Goal: Entertainment & Leisure: Consume media (video, audio)

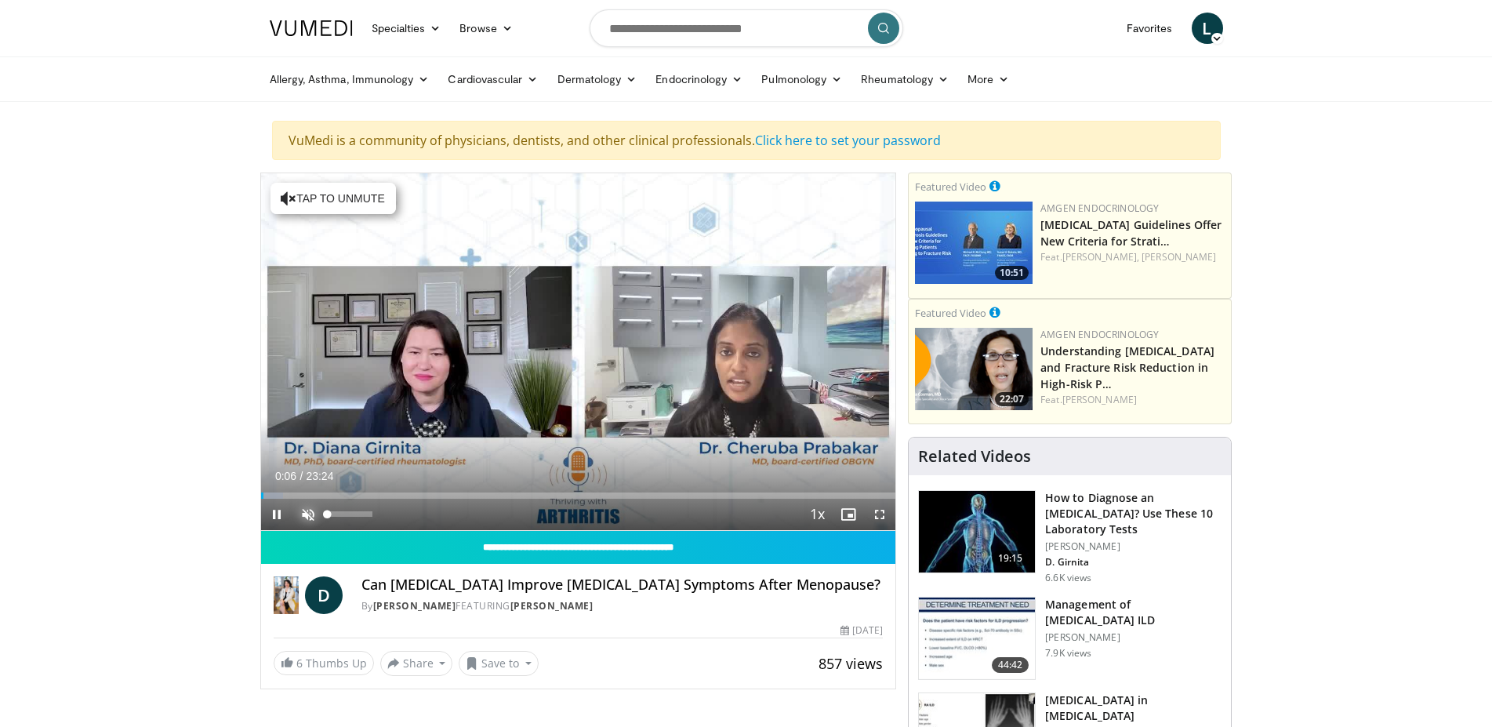
click at [311, 514] on span "Video Player" at bounding box center [308, 514] width 31 height 31
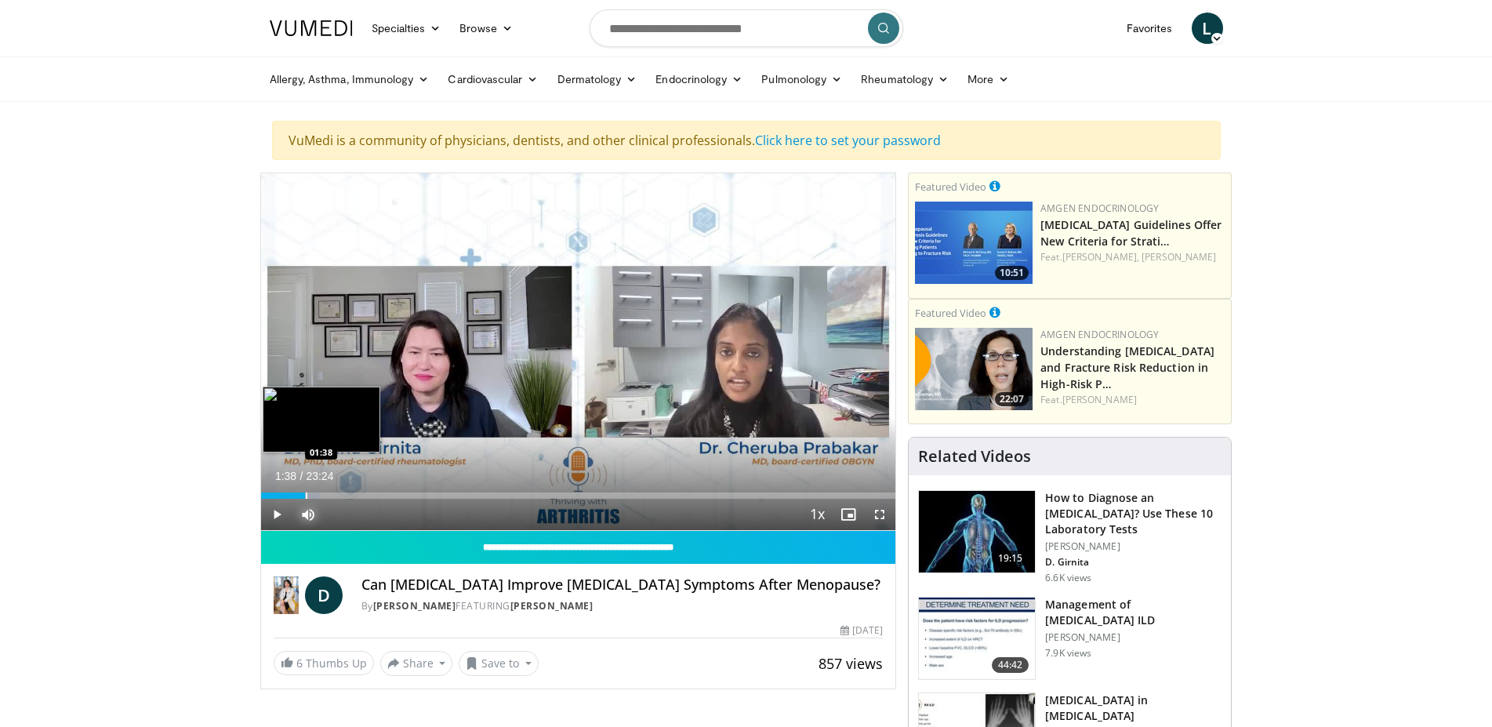
drag, startPoint x: 287, startPoint y: 496, endPoint x: 306, endPoint y: 496, distance: 18.8
click at [306, 496] on div "Loaded : 9.24% 01:38 01:38" at bounding box center [578, 495] width 635 height 6
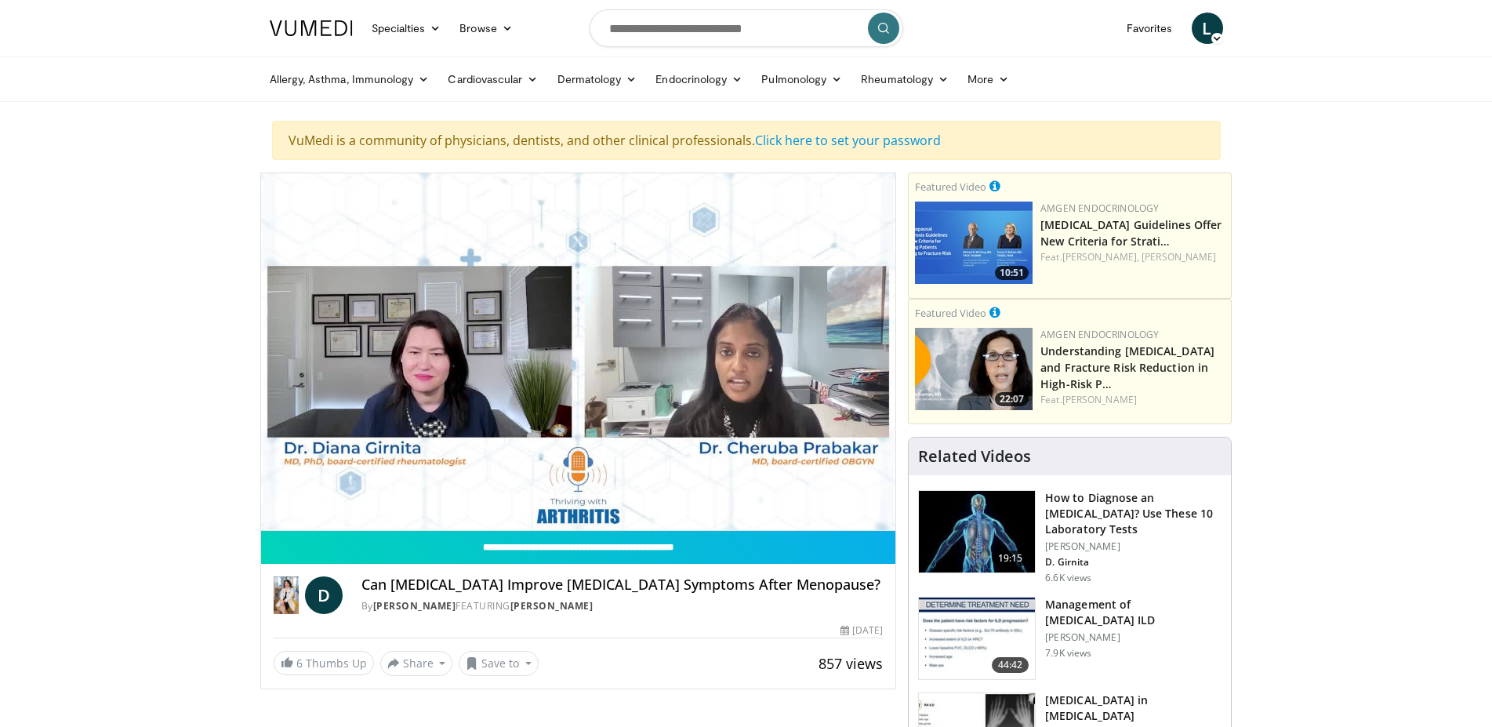
click at [979, 554] on img at bounding box center [977, 532] width 116 height 82
click at [1066, 514] on h3 "How to Diagnose an [MEDICAL_DATA]? Use These 10 Laboratory Tests" at bounding box center [1133, 513] width 176 height 47
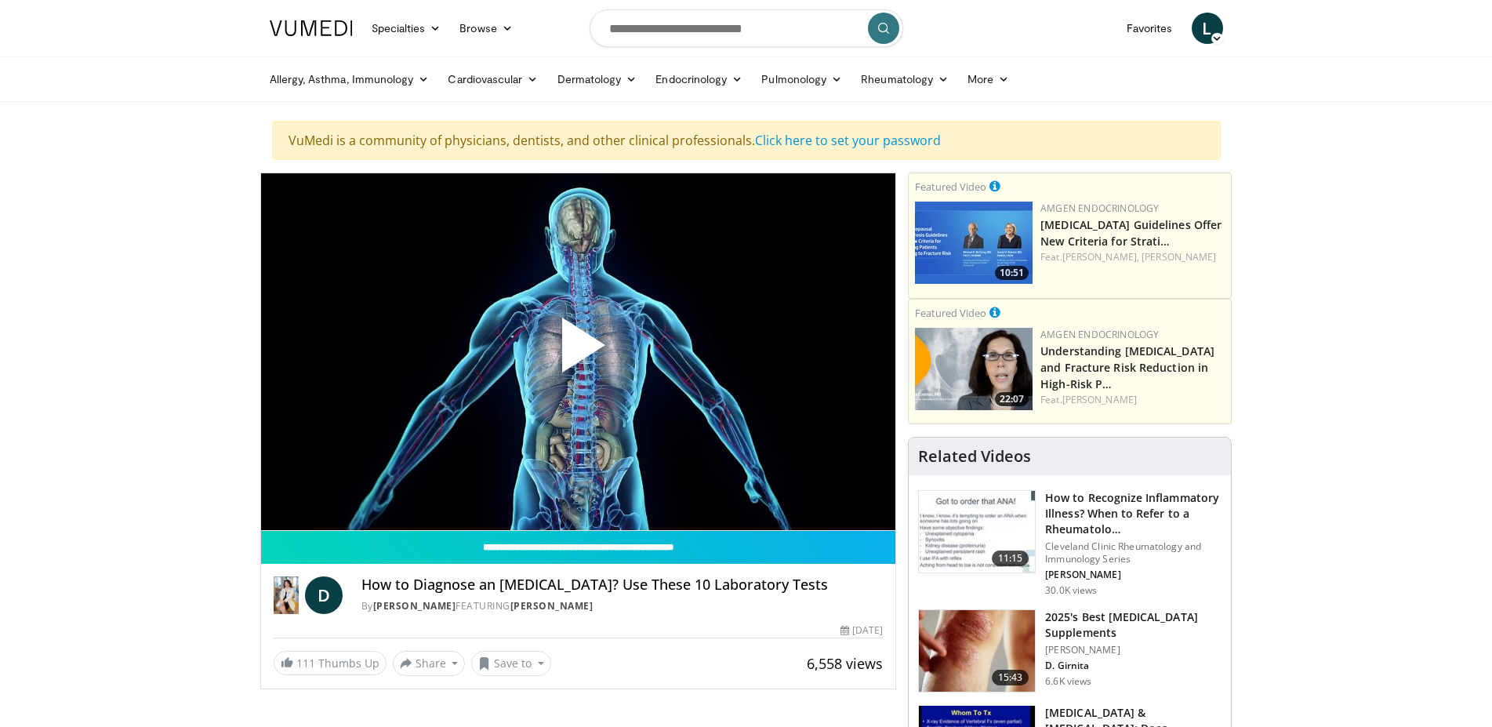
click at [578, 351] on span "Video Player" at bounding box center [578, 351] width 0 height 0
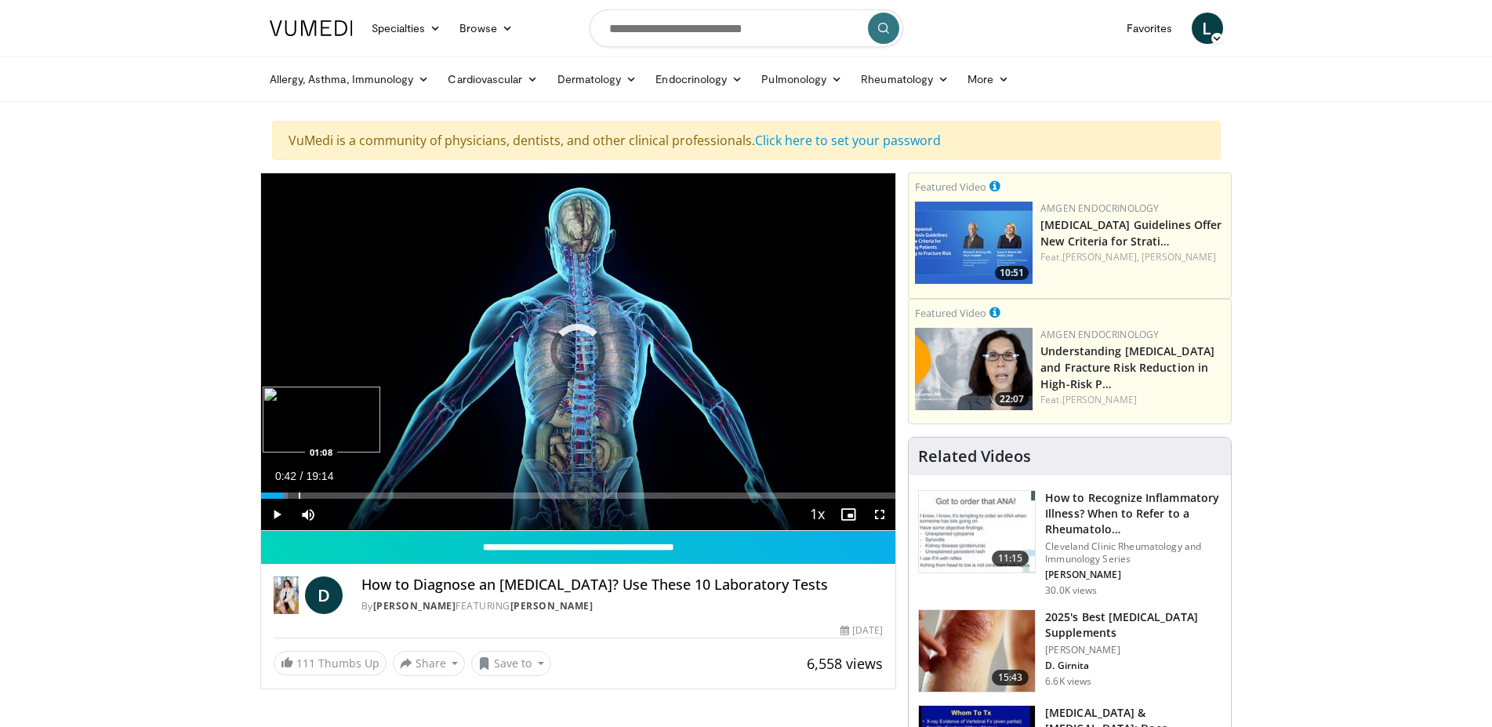
drag, startPoint x: 264, startPoint y: 496, endPoint x: 300, endPoint y: 494, distance: 36.1
click at [300, 494] on div "Loaded : 4.32% 00:57 01:08" at bounding box center [578, 495] width 635 height 6
drag, startPoint x: 303, startPoint y: 499, endPoint x: 282, endPoint y: 499, distance: 21.2
click at [282, 499] on div "Current Time 1:17 / Duration 19:14 Pause Skip Backward Skip Forward Mute 14% Lo…" at bounding box center [578, 514] width 635 height 31
drag, startPoint x: 302, startPoint y: 492, endPoint x: 281, endPoint y: 495, distance: 21.3
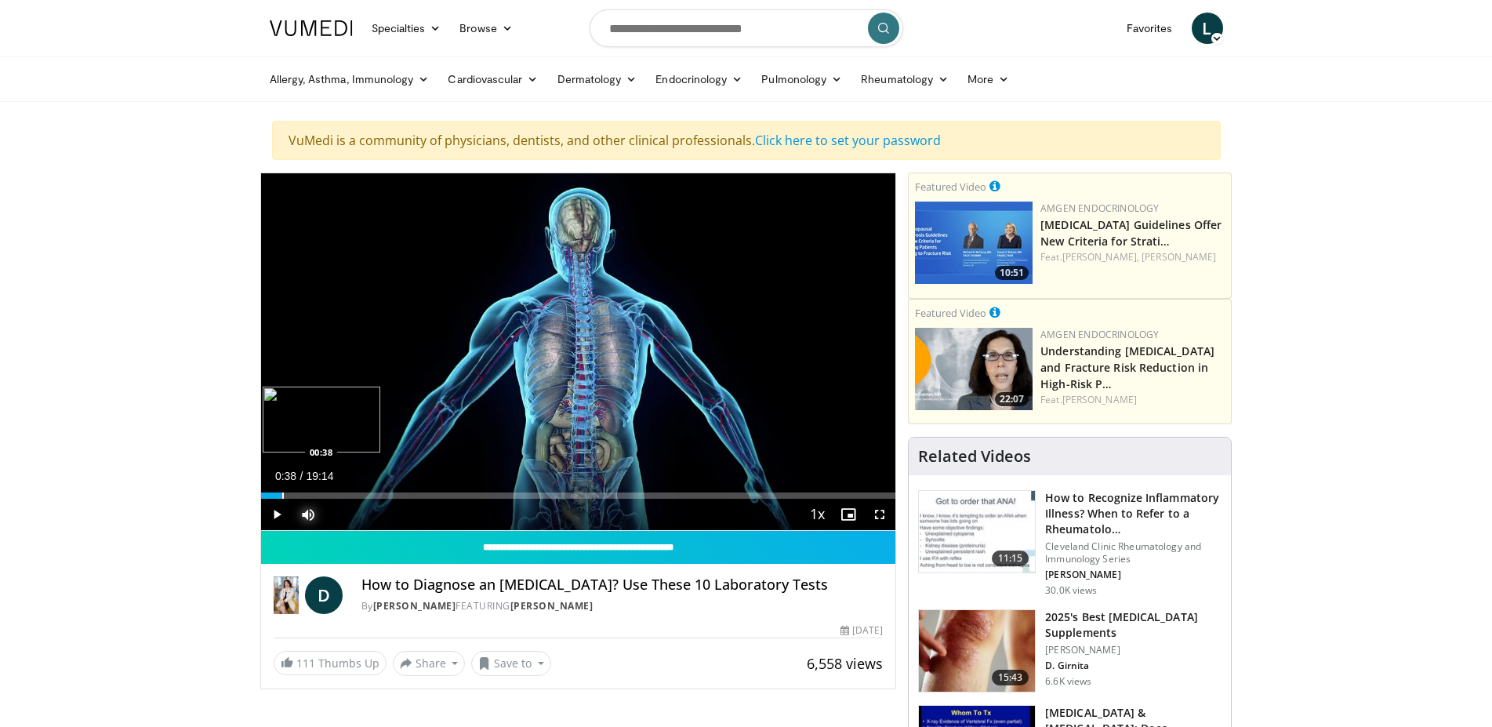
click at [281, 495] on div "00:38" at bounding box center [271, 495] width 21 height 6
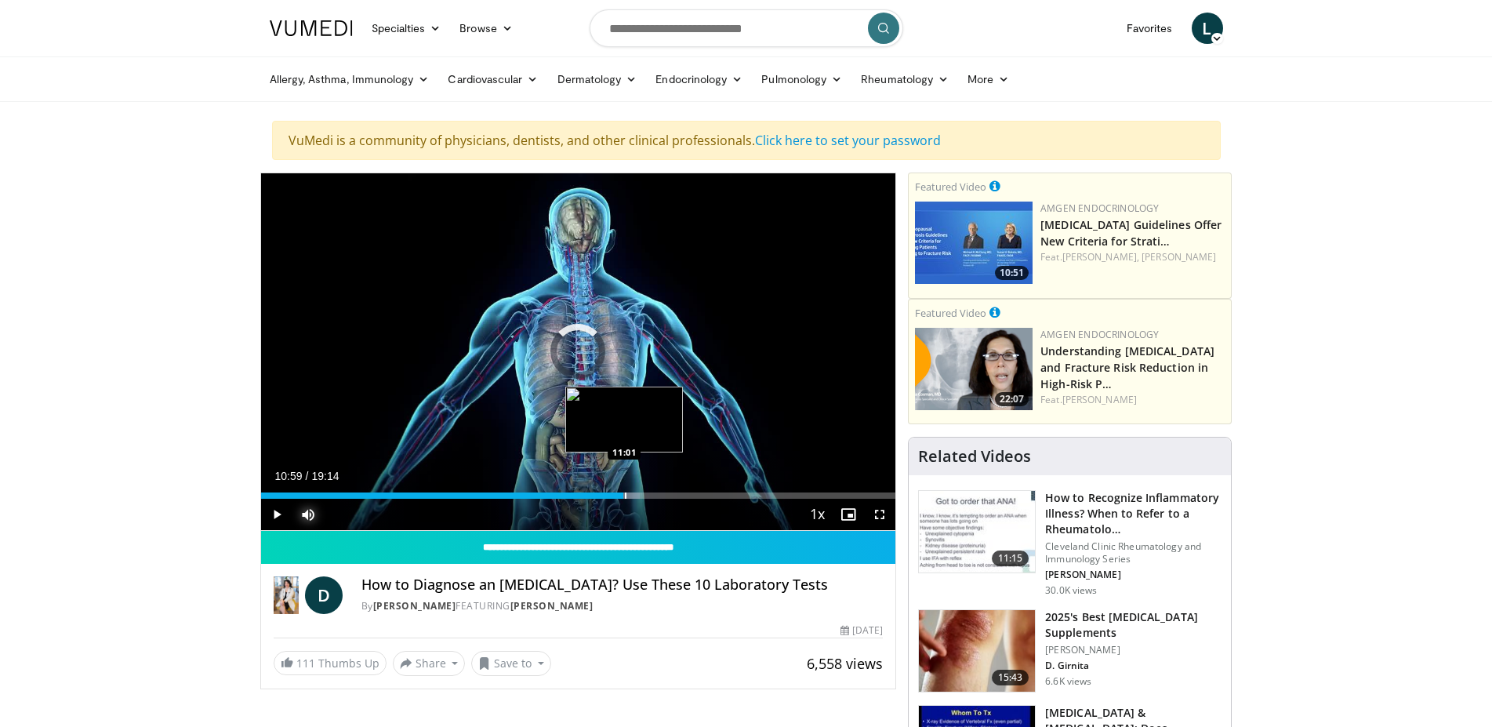
drag, startPoint x: 601, startPoint y: 495, endPoint x: 625, endPoint y: 495, distance: 24.3
click at [625, 495] on div "Loaded : 59.76% 10:59 11:01" at bounding box center [578, 495] width 635 height 6
click at [620, 495] on div "Loaded : 63.13% 10:52 10:52" at bounding box center [578, 495] width 635 height 6
drag, startPoint x: 624, startPoint y: 499, endPoint x: 607, endPoint y: 497, distance: 17.3
click at [607, 499] on div "Current Time 11:01 / Duration 19:14 Pause Skip Backward Skip Forward Mute 14% L…" at bounding box center [578, 514] width 635 height 31
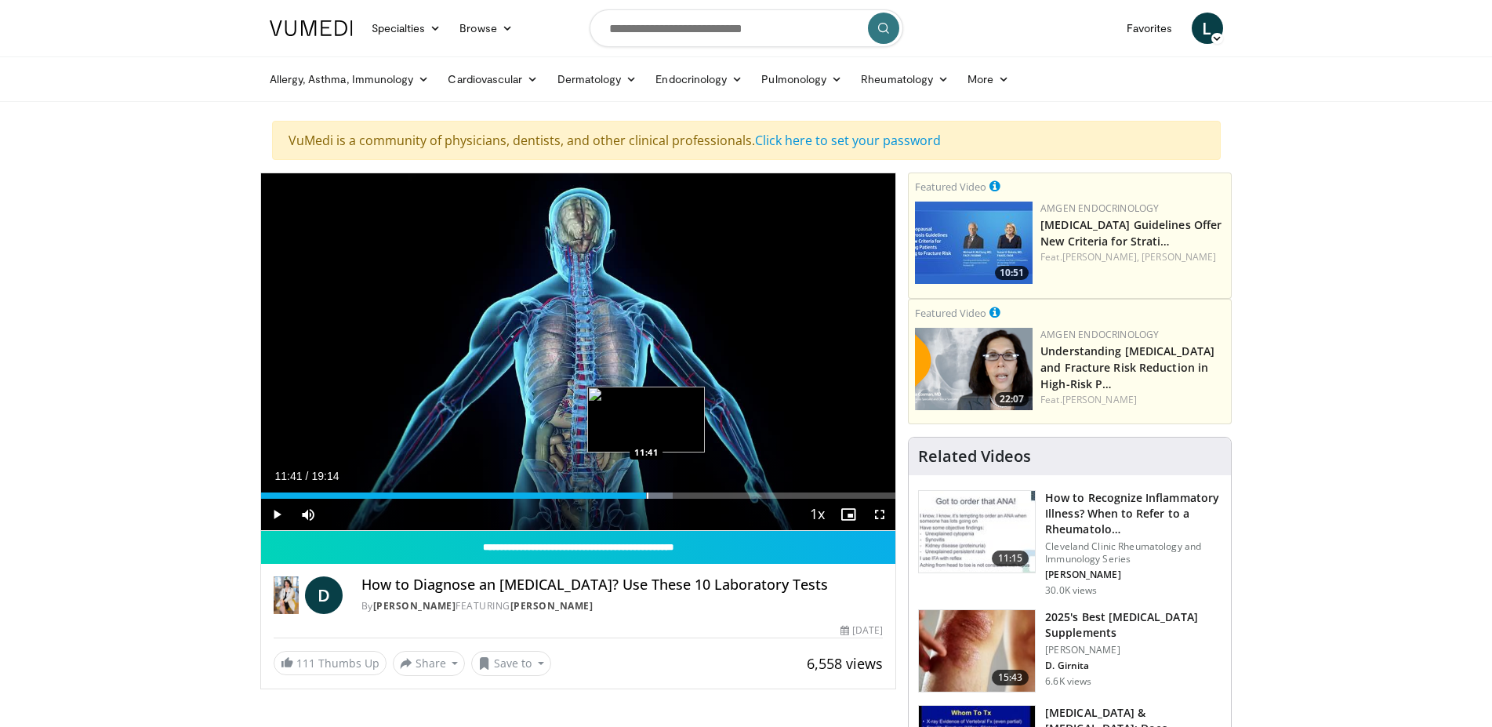
drag, startPoint x: 637, startPoint y: 496, endPoint x: 648, endPoint y: 496, distance: 11.0
click at [648, 496] on div "Loaded : 64.86% 11:41 11:41" at bounding box center [578, 495] width 635 height 6
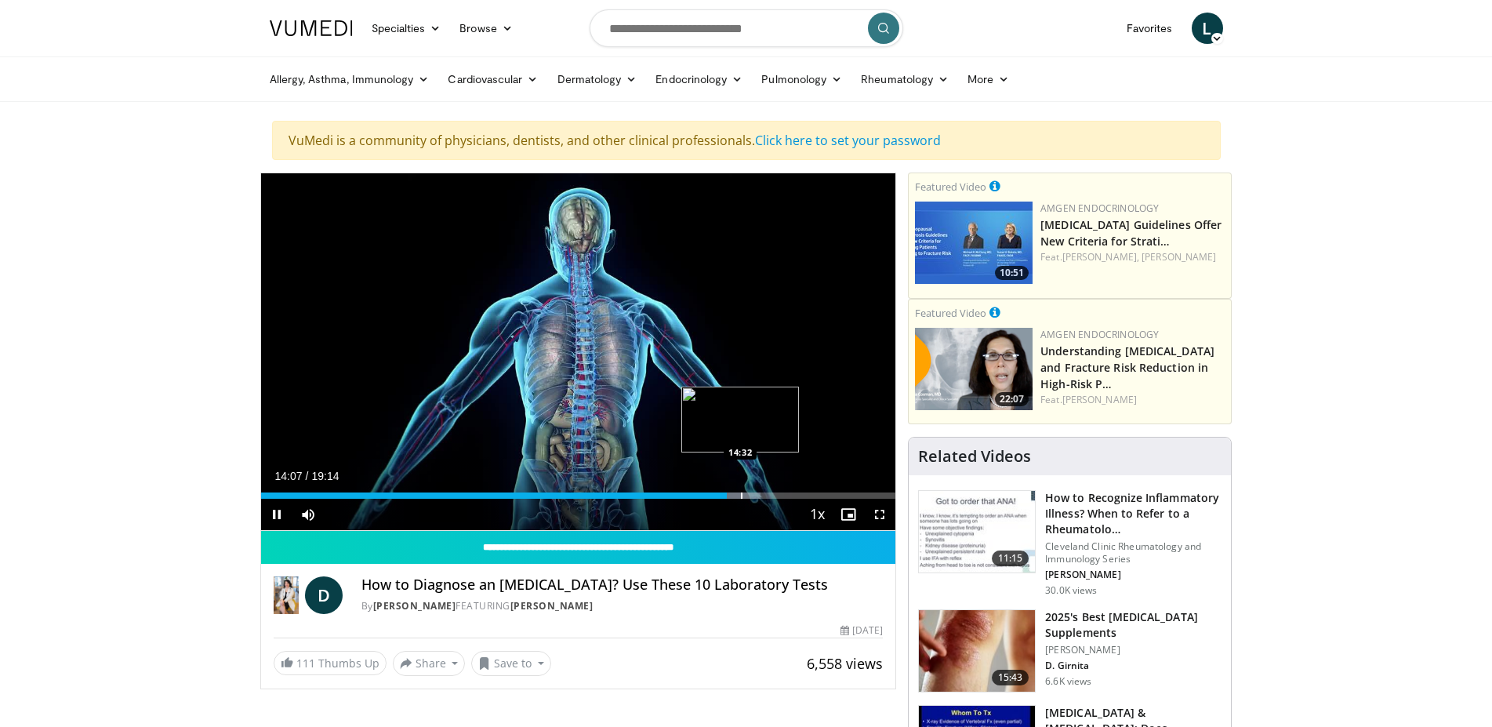
drag, startPoint x: 725, startPoint y: 496, endPoint x: 741, endPoint y: 496, distance: 15.7
click at [741, 496] on video-js "**********" at bounding box center [578, 352] width 635 height 358
drag, startPoint x: 729, startPoint y: 495, endPoint x: 743, endPoint y: 494, distance: 14.9
click at [743, 494] on div "Loaded : 78.82% 14:38 14:35" at bounding box center [578, 495] width 635 height 6
click at [737, 494] on div "Loaded : 81.29% 14:28 14:26" at bounding box center [578, 495] width 635 height 6
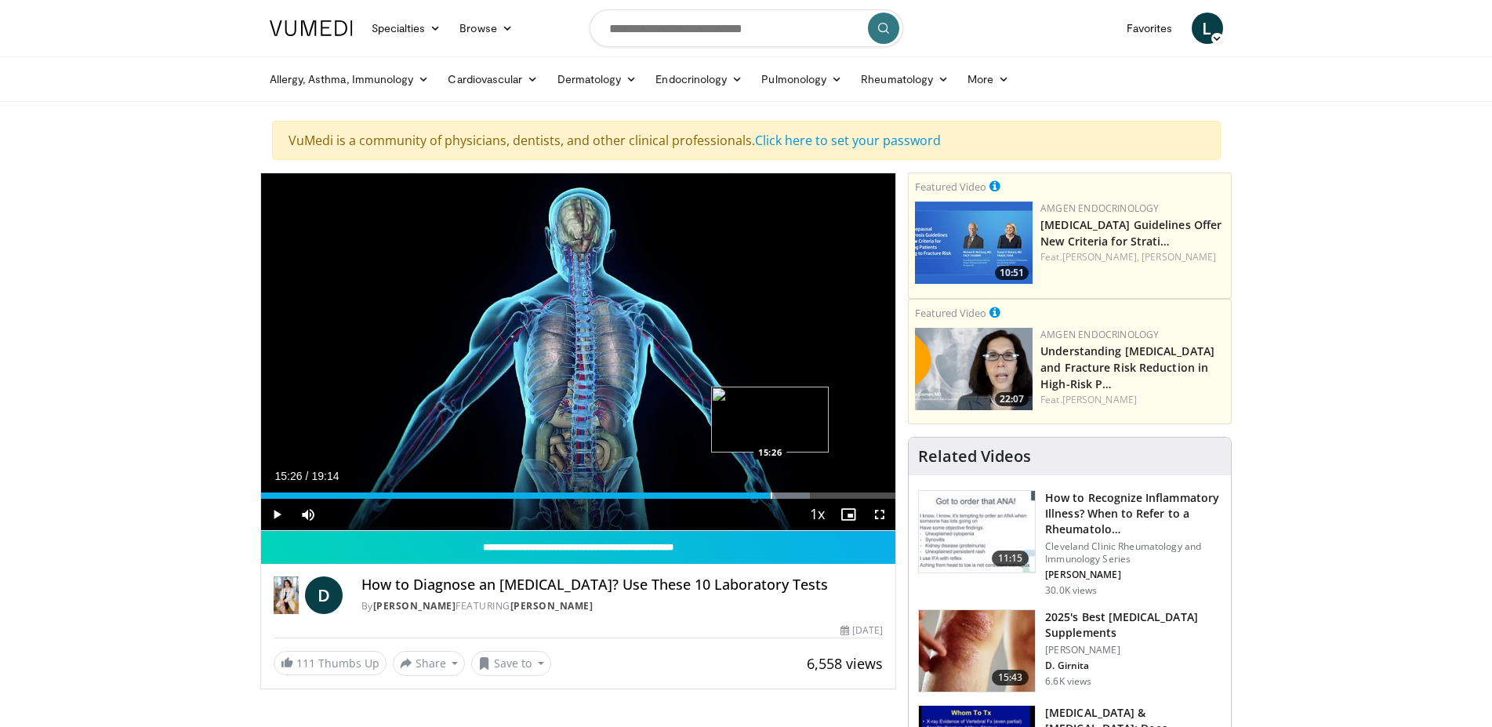
click at [770, 494] on div "15:27" at bounding box center [516, 495] width 510 height 6
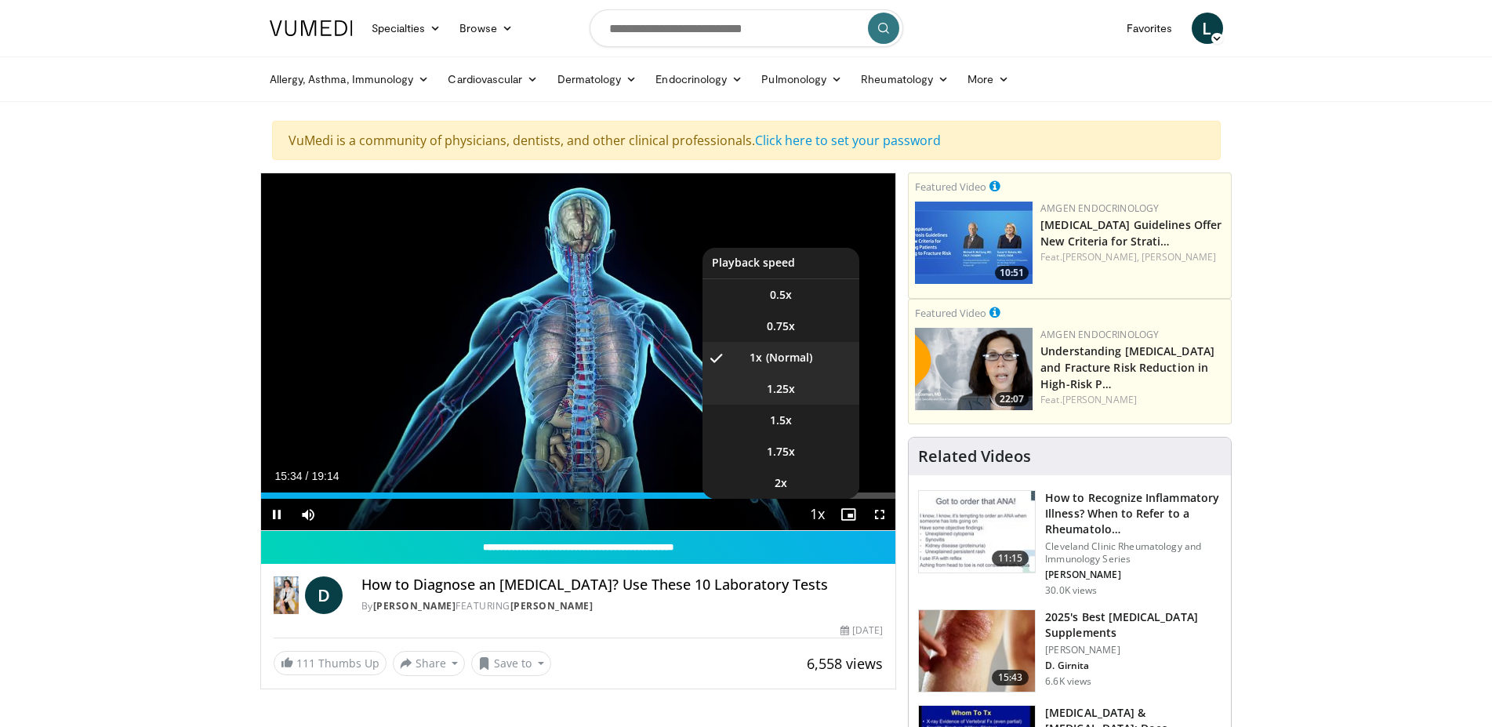
click at [743, 389] on li "1.25x" at bounding box center [781, 388] width 157 height 31
